Goal: Task Accomplishment & Management: Manage account settings

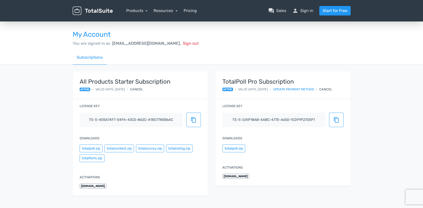
click at [332, 90] on div "Cancel" at bounding box center [325, 89] width 13 height 5
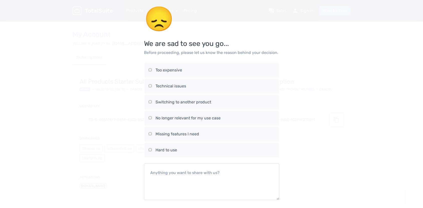
click at [149, 70] on input "Too expensive" at bounding box center [149, 69] width 3 height 3
radio input "true"
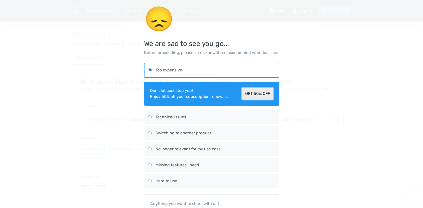
click at [255, 94] on link "GET 50% OFF" at bounding box center [257, 94] width 31 height 12
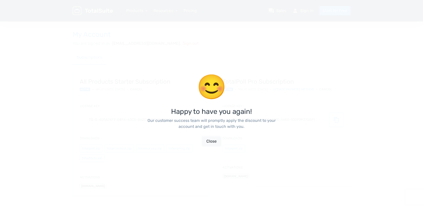
click at [213, 143] on button "Close" at bounding box center [211, 142] width 19 height 10
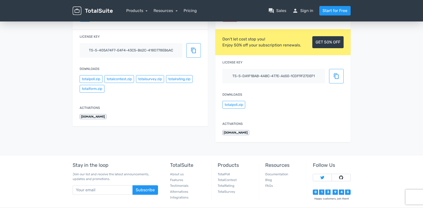
scroll to position [70, 0]
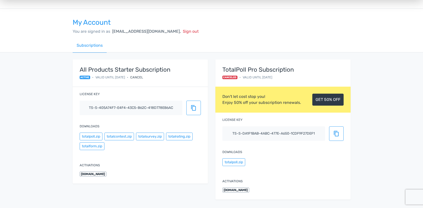
scroll to position [6, 0]
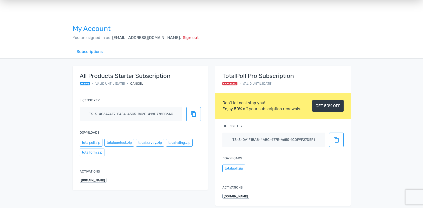
click at [228, 84] on span "Canceled" at bounding box center [229, 84] width 15 height 4
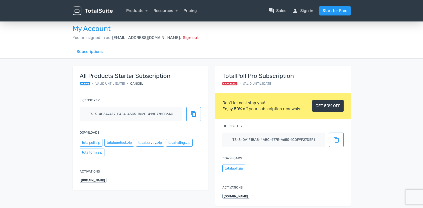
drag, startPoint x: 265, startPoint y: 83, endPoint x: 276, endPoint y: 87, distance: 12.5
click at [264, 83] on span "Valid until [DATE]" at bounding box center [258, 83] width 30 height 5
click at [329, 109] on link "GET 50% OFF" at bounding box center [327, 106] width 31 height 12
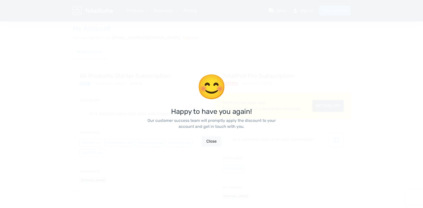
click at [213, 141] on button "Close" at bounding box center [211, 142] width 19 height 10
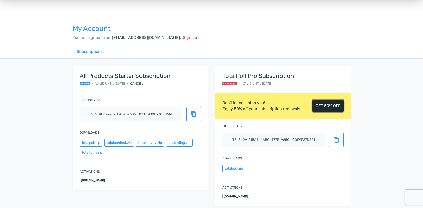
click at [333, 107] on link "GET 50% OFF" at bounding box center [327, 106] width 31 height 12
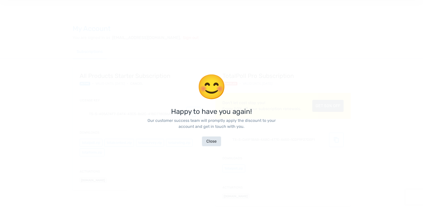
click at [210, 143] on button "Close" at bounding box center [211, 142] width 19 height 10
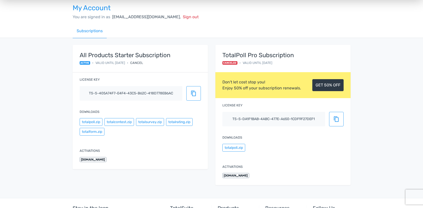
scroll to position [29, 0]
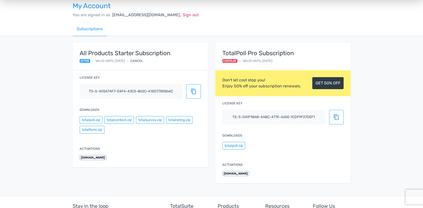
click at [236, 173] on span "[DOMAIN_NAME]" at bounding box center [235, 173] width 27 height 5
click at [334, 118] on span "content_copy" at bounding box center [336, 117] width 6 height 6
click at [334, 119] on span "content_copy" at bounding box center [336, 117] width 6 height 6
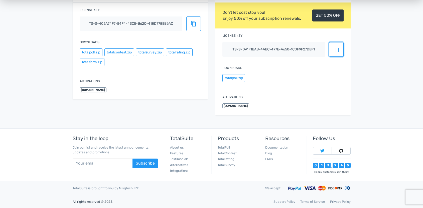
scroll to position [0, 0]
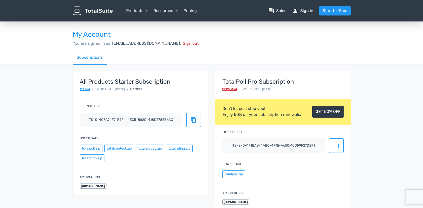
click at [303, 11] on link "person Sign in" at bounding box center [302, 11] width 21 height 6
click at [302, 11] on link "person Sign in" at bounding box center [302, 11] width 21 height 6
click at [303, 13] on link "person Sign in" at bounding box center [302, 11] width 21 height 6
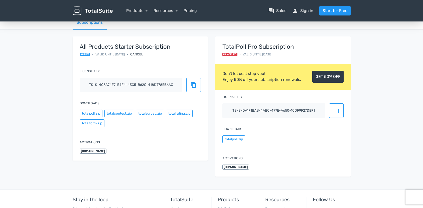
scroll to position [37, 0]
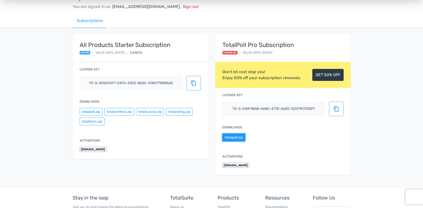
click at [235, 139] on button "totalpoll.zip" at bounding box center [233, 138] width 23 height 8
click at [336, 109] on span "content_copy" at bounding box center [336, 109] width 6 height 6
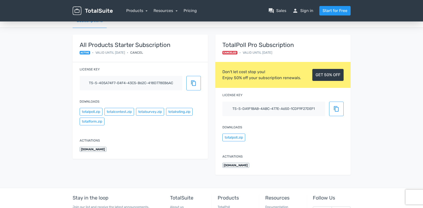
click at [240, 166] on span "labidikm.net" at bounding box center [235, 165] width 27 height 5
click at [239, 158] on label "Activations" at bounding box center [232, 156] width 20 height 5
click at [232, 52] on span "Canceled" at bounding box center [229, 53] width 15 height 4
click at [338, 105] on button "content_copy" at bounding box center [336, 109] width 15 height 15
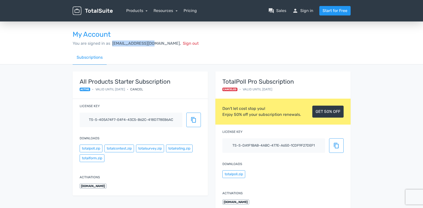
drag, startPoint x: 150, startPoint y: 44, endPoint x: 113, endPoint y: 43, distance: 36.6
click at [111, 43] on div "You are signed in as labidikm@gmail.com, Sign out" at bounding box center [212, 44] width 278 height 6
copy span "labidikm@gmail.com"
click at [335, 146] on span "content_copy" at bounding box center [336, 146] width 6 height 6
click at [337, 147] on span "content_copy" at bounding box center [336, 146] width 6 height 6
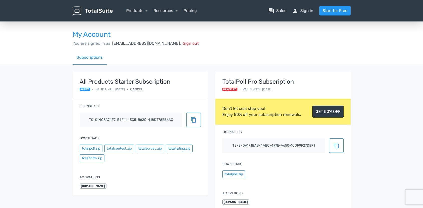
click at [270, 90] on span "Valid until [DATE]" at bounding box center [258, 89] width 30 height 5
click at [324, 115] on link "GET 50% OFF" at bounding box center [327, 112] width 31 height 12
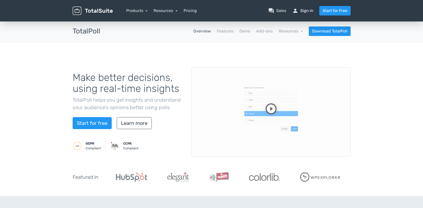
click at [309, 13] on link "person Sign in" at bounding box center [302, 11] width 21 height 6
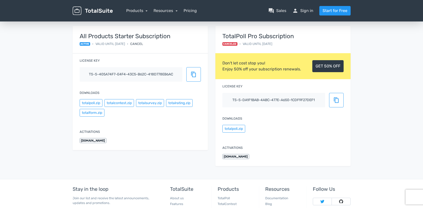
scroll to position [50, 0]
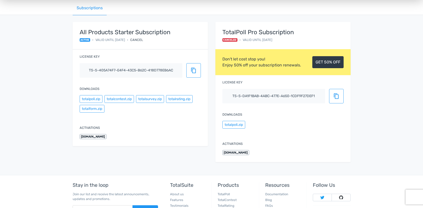
click at [242, 154] on span "[DOMAIN_NAME]" at bounding box center [235, 152] width 27 height 5
click at [335, 99] on span "content_copy" at bounding box center [336, 96] width 6 height 6
click at [232, 39] on span "Canceled" at bounding box center [229, 40] width 15 height 4
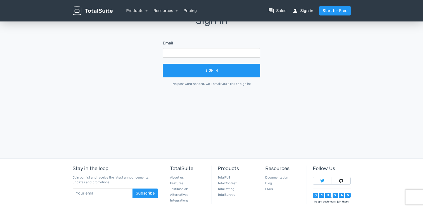
click at [305, 12] on link "person Sign in" at bounding box center [302, 11] width 21 height 6
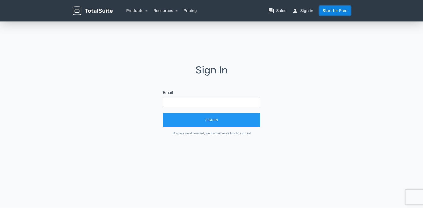
click at [327, 13] on link "Start for Free" at bounding box center [334, 11] width 31 height 10
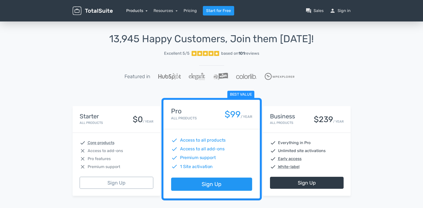
click at [134, 12] on link "Products" at bounding box center [137, 10] width 22 height 5
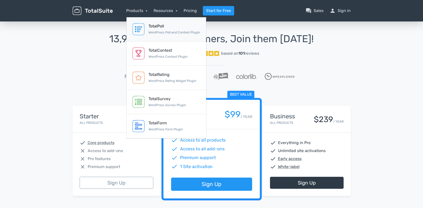
click at [158, 26] on div "TotalPoll" at bounding box center [174, 26] width 52 height 6
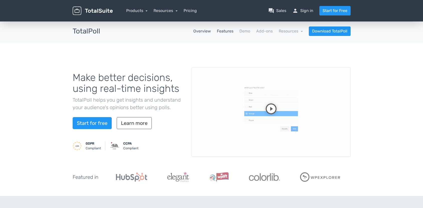
click at [224, 33] on link "Features" at bounding box center [225, 31] width 17 height 6
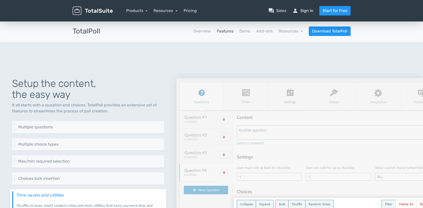
click at [304, 12] on link "person Sign in" at bounding box center [302, 11] width 21 height 6
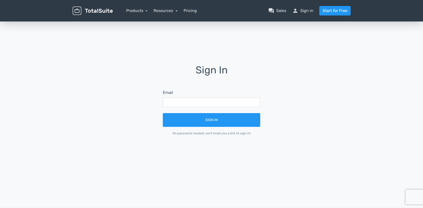
click at [217, 133] on div "No password needed, we'll email you a link to sign in!" at bounding box center [211, 133] width 97 height 5
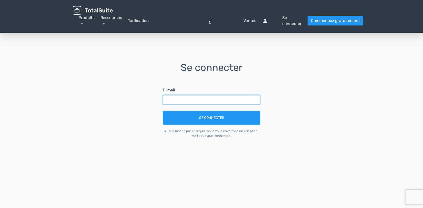
click at [190, 100] on input "text" at bounding box center [211, 100] width 97 height 10
type input "[EMAIL_ADDRESS][DOMAIN_NAME]"
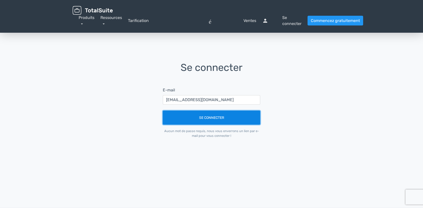
click at [212, 119] on font "Se connecter" at bounding box center [211, 118] width 25 height 4
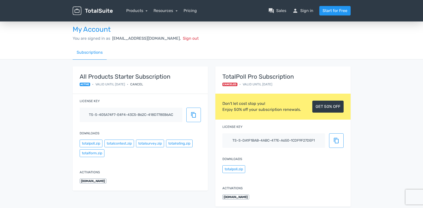
scroll to position [4, 0]
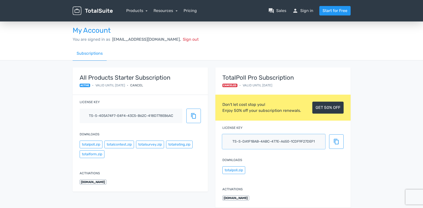
click at [280, 143] on input "ts-s-da1f1bab-4abc-477e-a650-1cdf9f27def1" at bounding box center [273, 142] width 103 height 15
click at [337, 141] on span "content_copy" at bounding box center [336, 142] width 6 height 6
